Goal: Information Seeking & Learning: Compare options

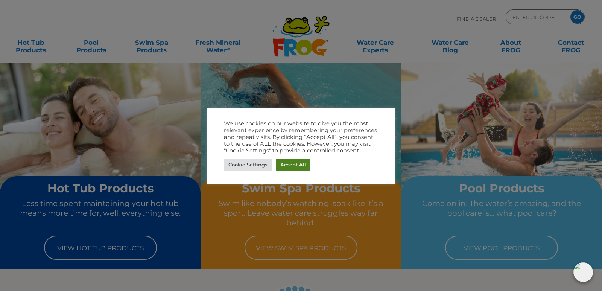
click at [298, 162] on link "Accept All" at bounding box center [293, 165] width 35 height 12
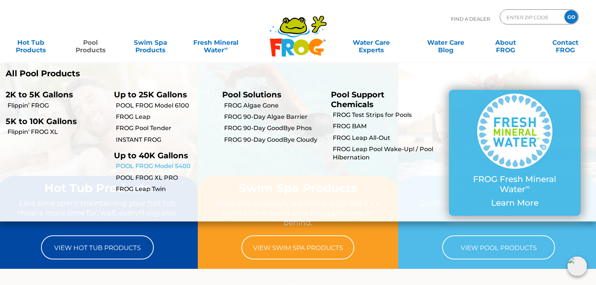
click at [146, 166] on link "POOL FROG Model 5400" at bounding box center [166, 166] width 101 height 8
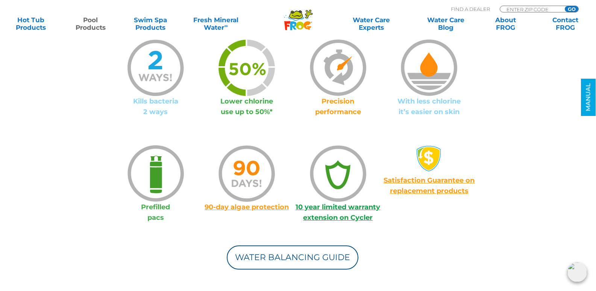
scroll to position [602, 0]
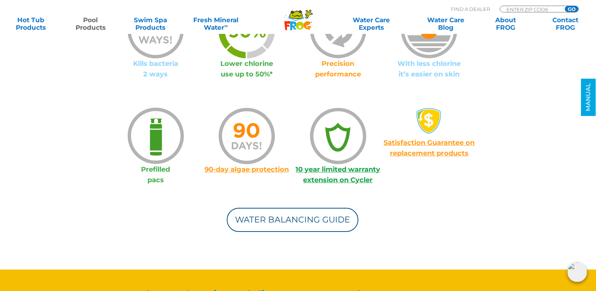
click at [236, 171] on link "90-day algae protection" at bounding box center [247, 169] width 84 height 8
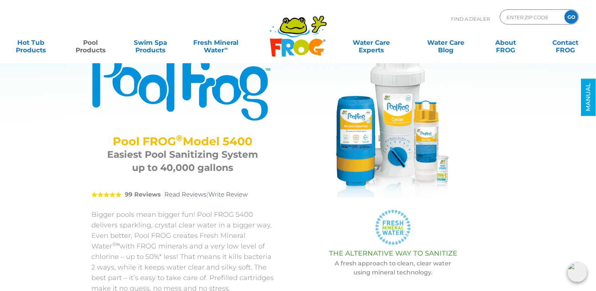
scroll to position [0, 0]
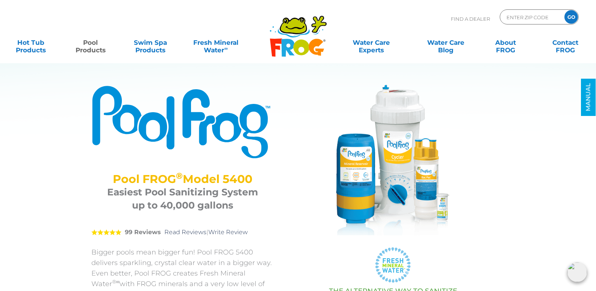
click at [425, 186] on img at bounding box center [393, 160] width 150 height 150
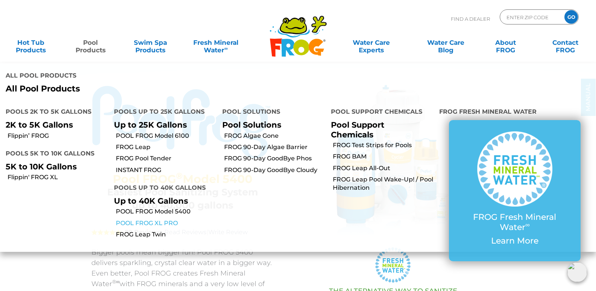
click at [167, 219] on link "POOL FROG XL PRO" at bounding box center [166, 223] width 101 height 8
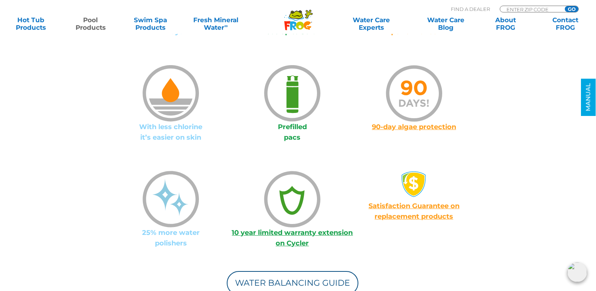
scroll to position [602, 0]
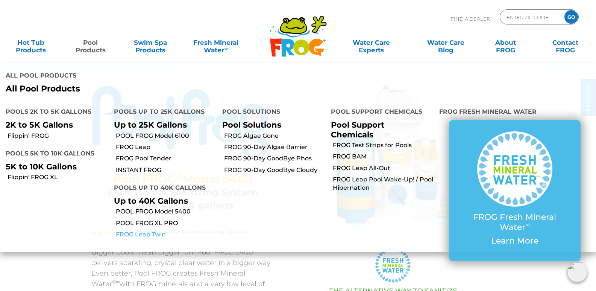
click at [145, 230] on link "FROG Leap Twin" at bounding box center [166, 234] width 101 height 8
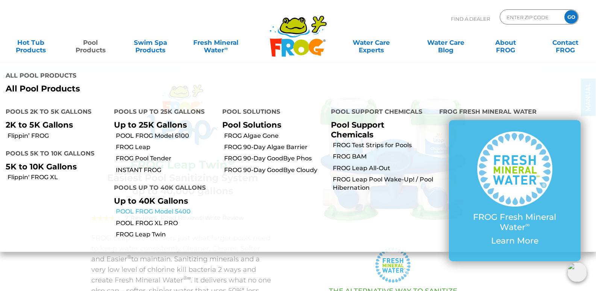
click at [153, 207] on link "POOL FROG Model 5400" at bounding box center [166, 211] width 101 height 8
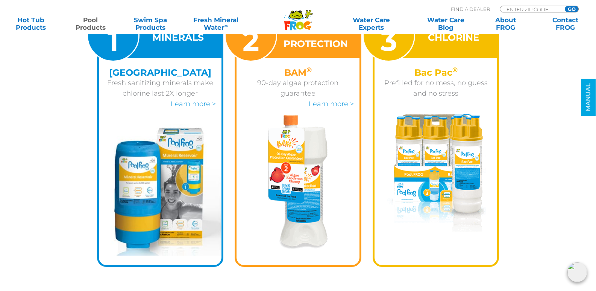
scroll to position [1016, 0]
